Goal: Information Seeking & Learning: Learn about a topic

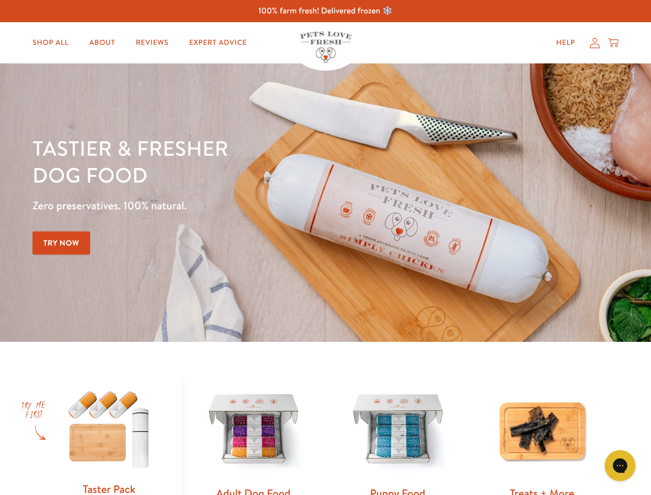
click at [325, 247] on div "Tastier & fresher dog food Zero preservatives. 100% natural. Try Now" at bounding box center [227, 203] width 391 height 136
click at [620, 466] on icon "Gorgias live chat" at bounding box center [620, 465] width 10 height 10
